Goal: Find specific page/section: Find specific page/section

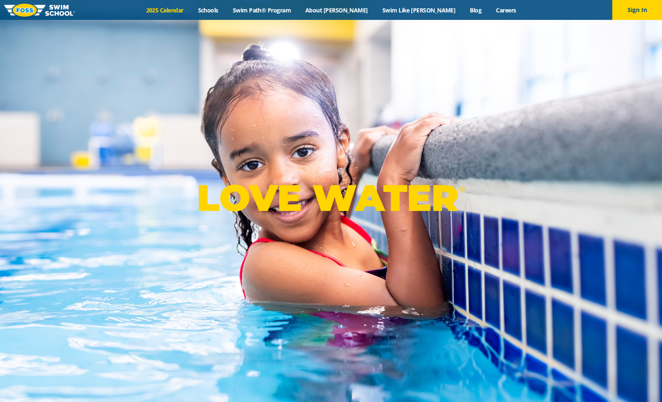
click at [186, 9] on link "2025 Calendar" at bounding box center [165, 10] width 52 height 8
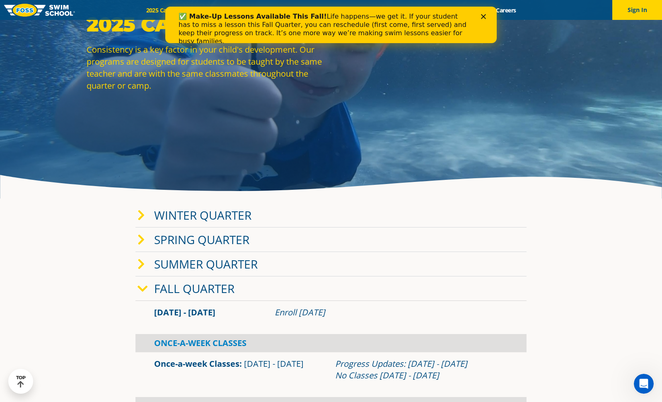
click at [142, 213] on icon at bounding box center [141, 216] width 7 height 12
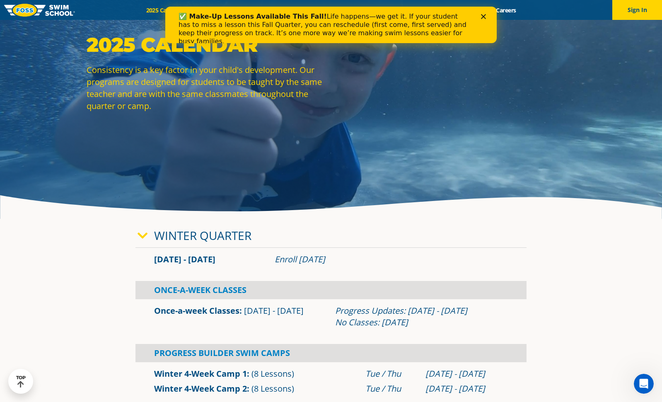
scroll to position [41, 0]
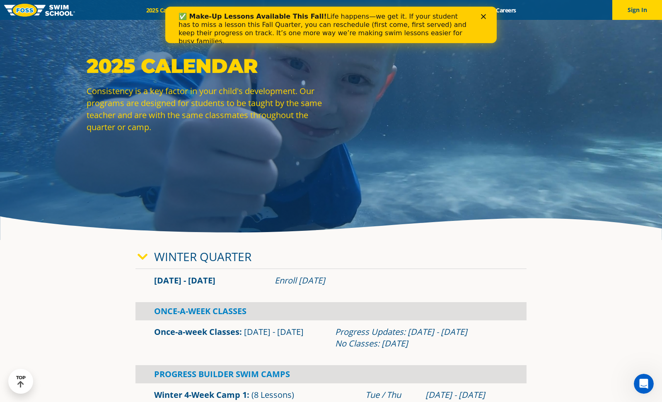
click at [285, 206] on div "2025 Calendar Consistency is a key factor in your child's development. Our prog…" at bounding box center [331, 99] width 662 height 281
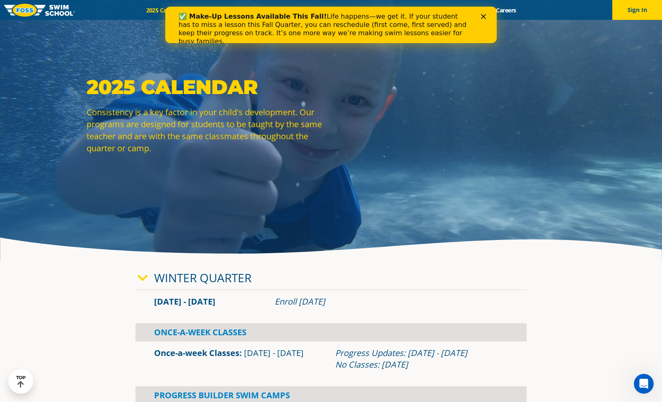
scroll to position [0, 0]
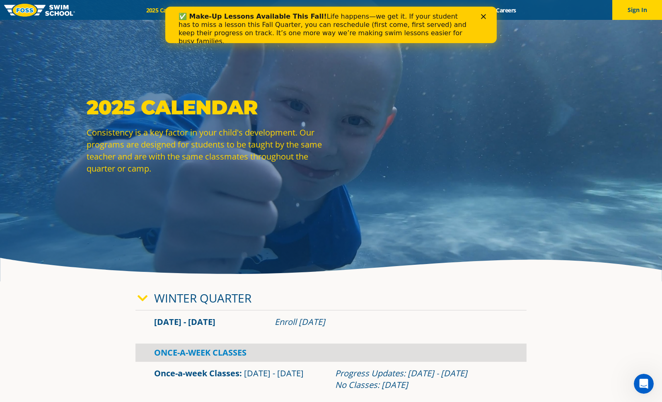
click at [483, 15] on icon "Close" at bounding box center [483, 16] width 5 height 5
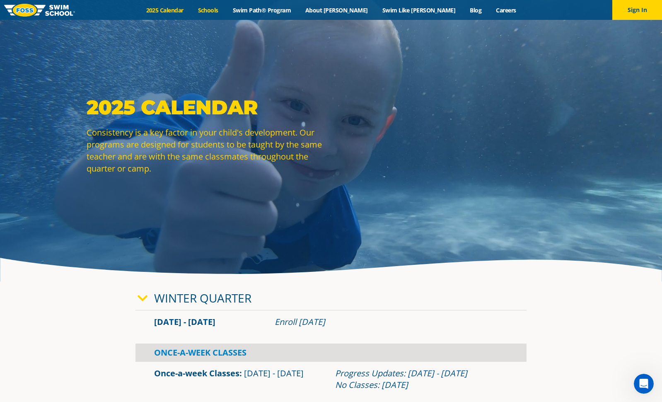
click at [225, 12] on link "Schools" at bounding box center [208, 10] width 35 height 8
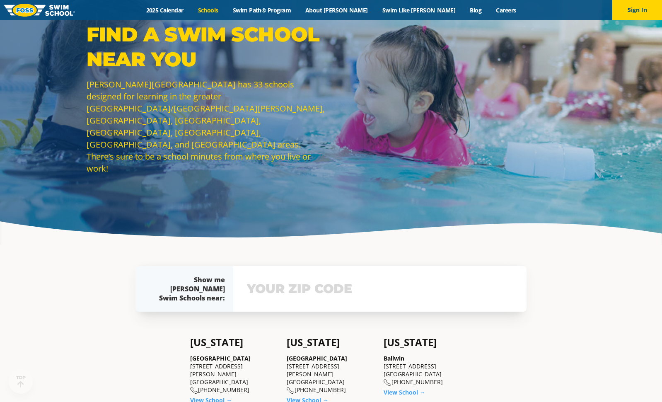
scroll to position [83, 0]
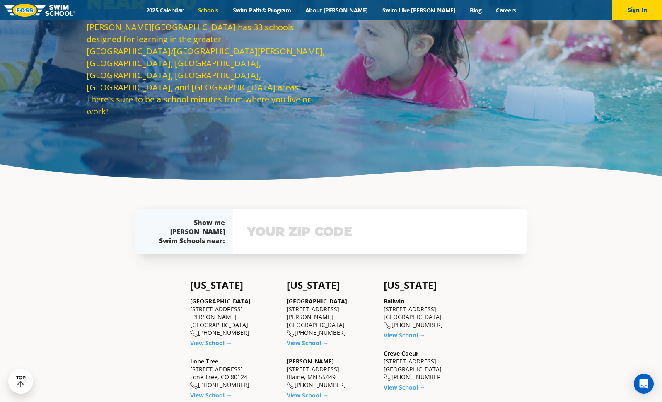
click at [329, 241] on input "text" at bounding box center [380, 232] width 270 height 24
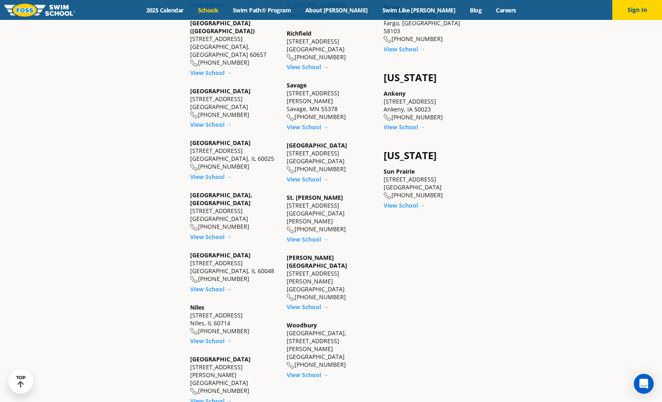
scroll to position [717, 0]
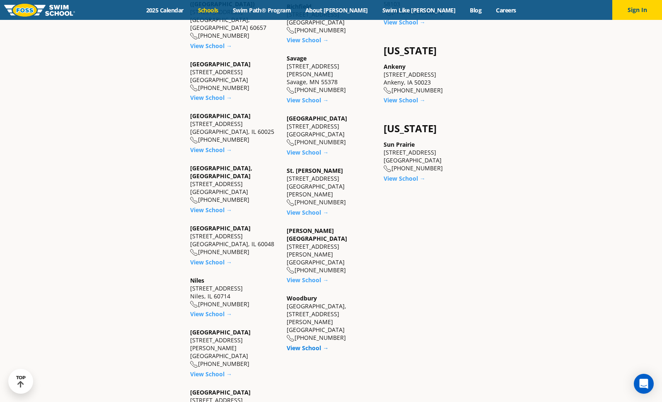
click at [311, 344] on link "View School →" at bounding box center [308, 348] width 42 height 8
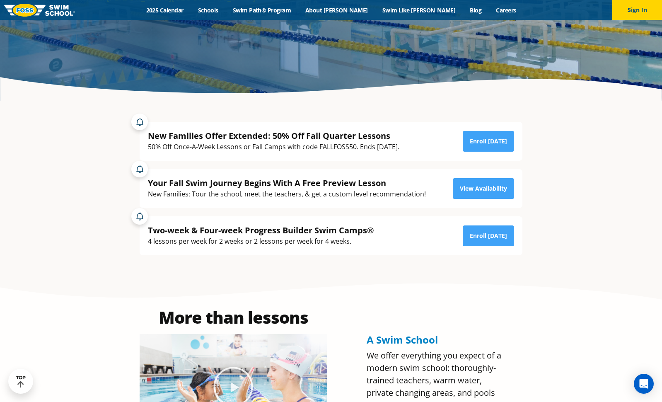
scroll to position [166, 0]
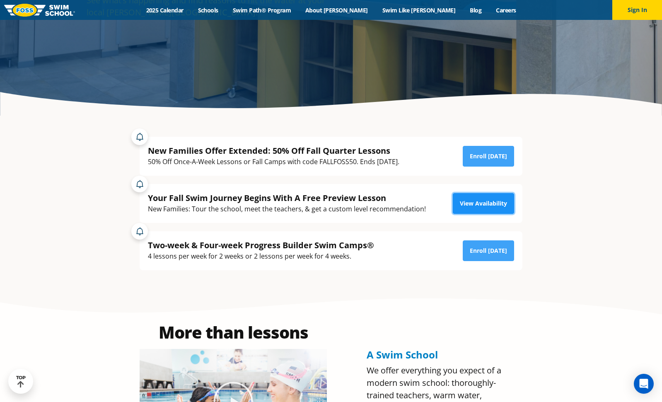
click at [479, 202] on link "View Availability" at bounding box center [483, 203] width 61 height 21
